Goal: Task Accomplishment & Management: Manage account settings

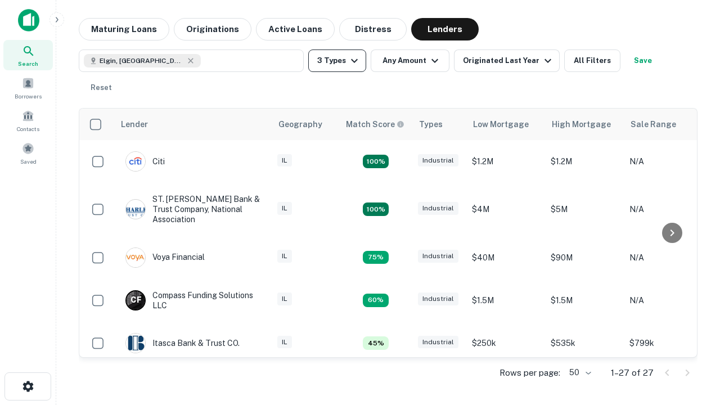
click at [337, 61] on button "3 Types" at bounding box center [337, 60] width 58 height 22
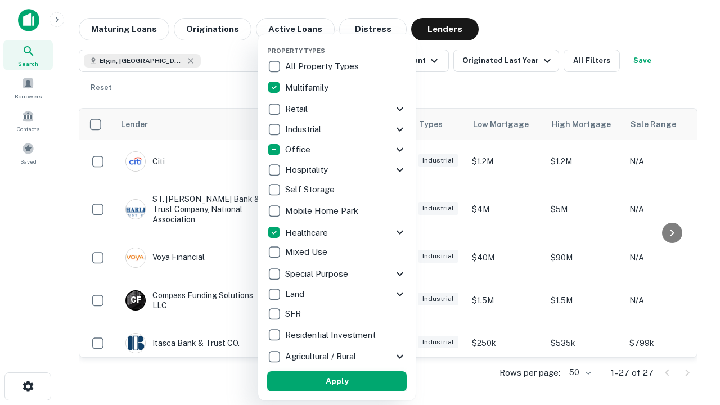
click at [337, 381] on button "Apply" at bounding box center [336, 381] width 139 height 20
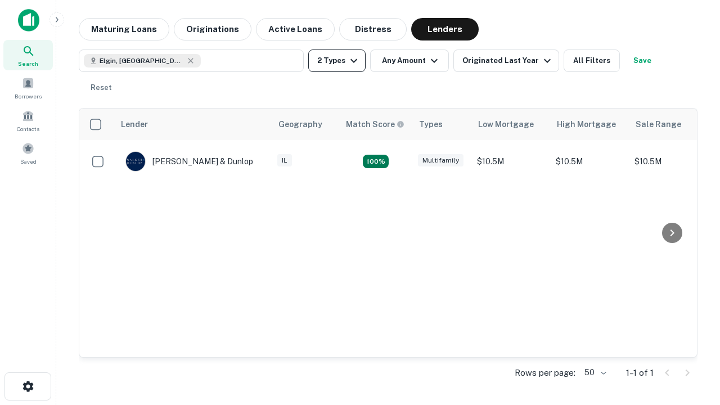
click at [337, 61] on button "2 Types" at bounding box center [336, 60] width 57 height 22
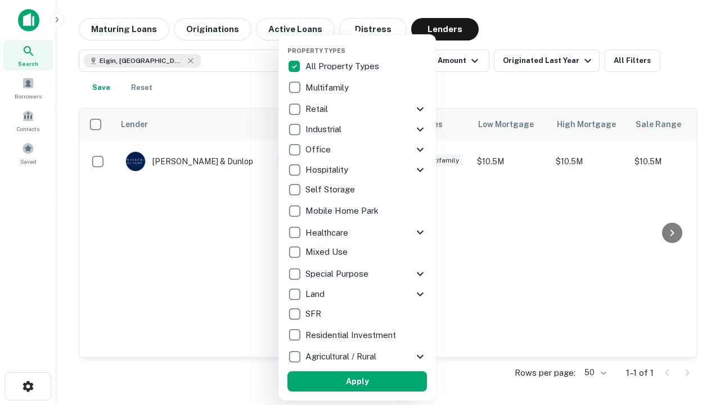
click at [357, 381] on button "Apply" at bounding box center [356, 381] width 139 height 20
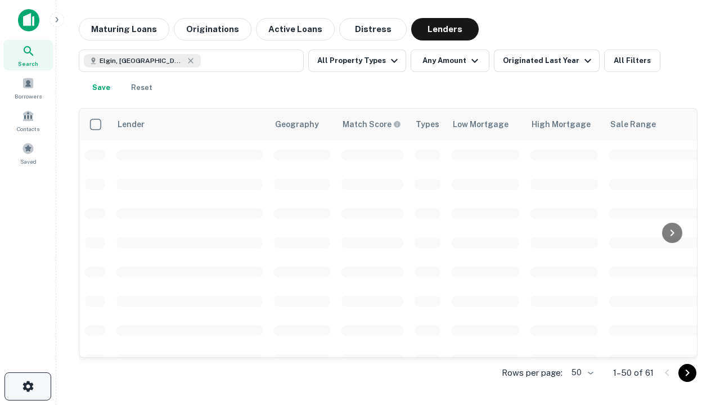
click at [28, 386] on icon "button" at bounding box center [27, 386] width 13 height 13
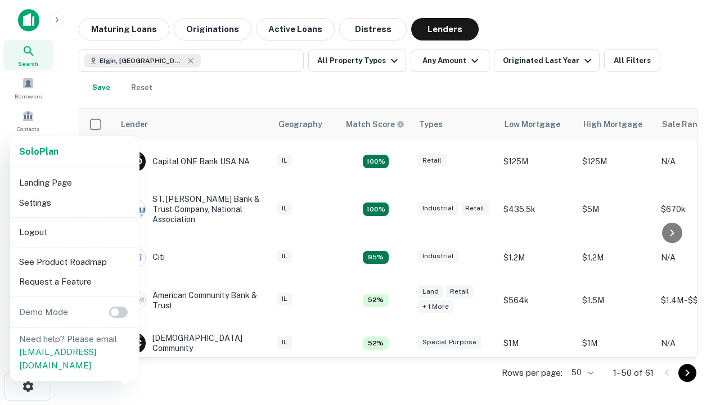
click at [74, 232] on li "Logout" at bounding box center [75, 232] width 120 height 20
